Goal: Task Accomplishment & Management: Use online tool/utility

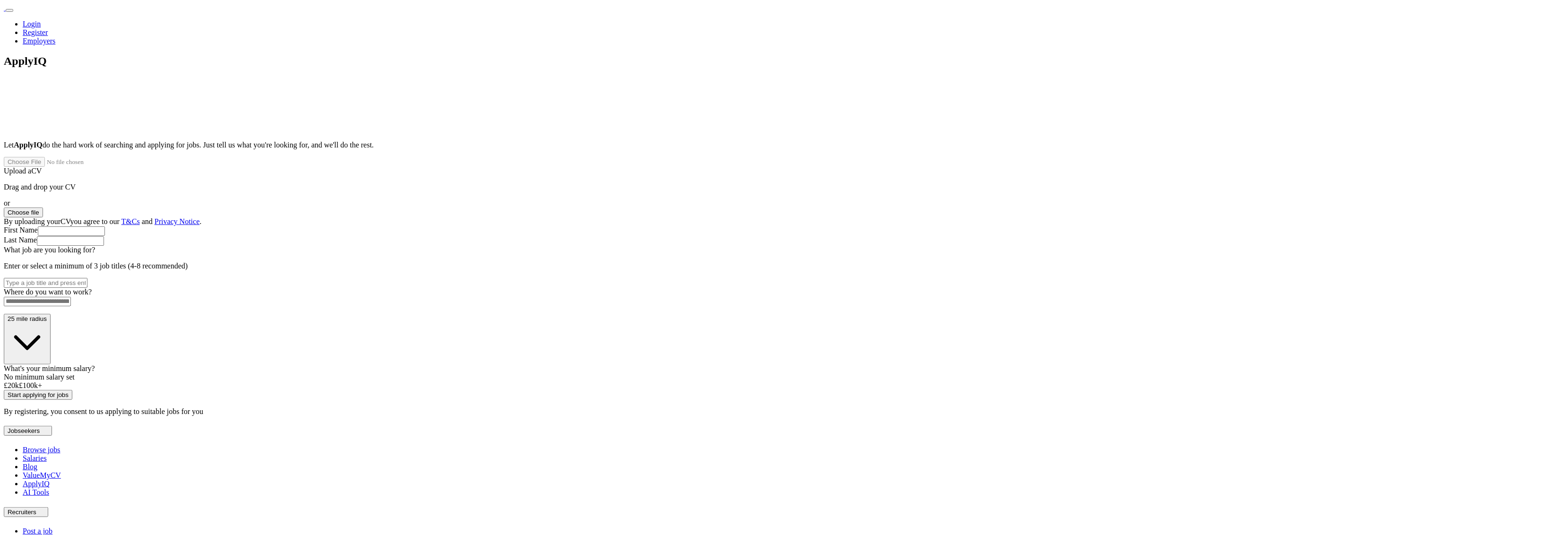
click at [43, 208] on button "Choose file" at bounding box center [23, 212] width 39 height 10
click at [43, 209] on button "Choose file" at bounding box center [23, 212] width 39 height 10
